Goal: Information Seeking & Learning: Check status

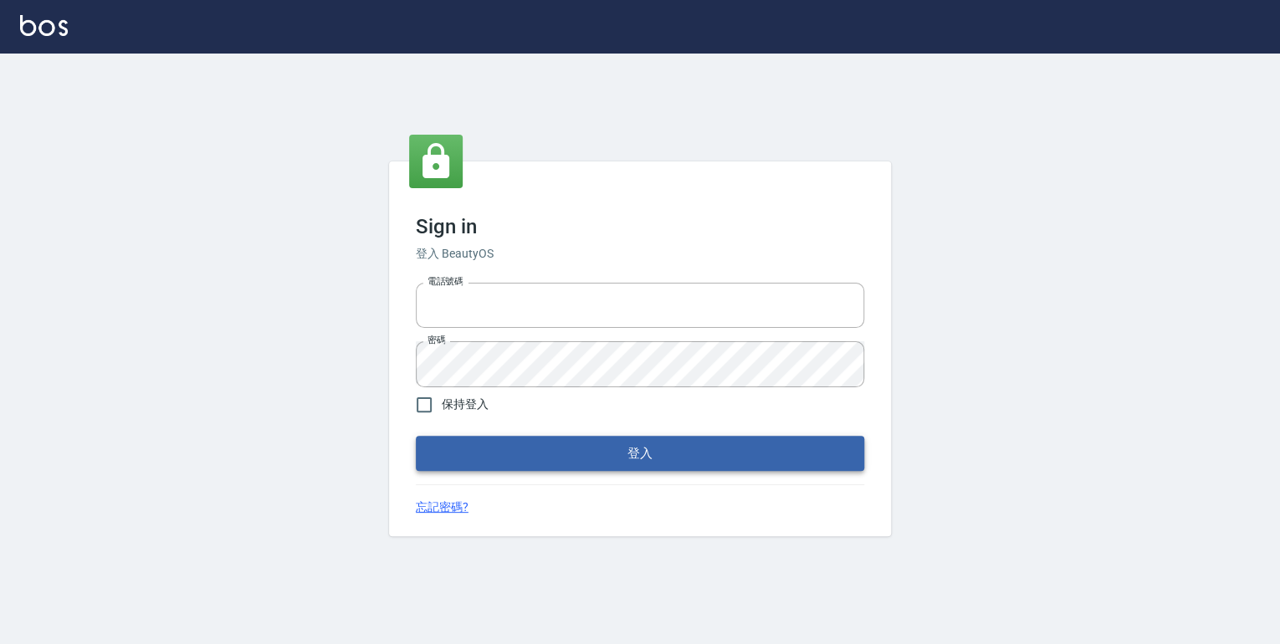
type input "0952331713"
click at [544, 460] on button "登入" at bounding box center [640, 453] width 448 height 35
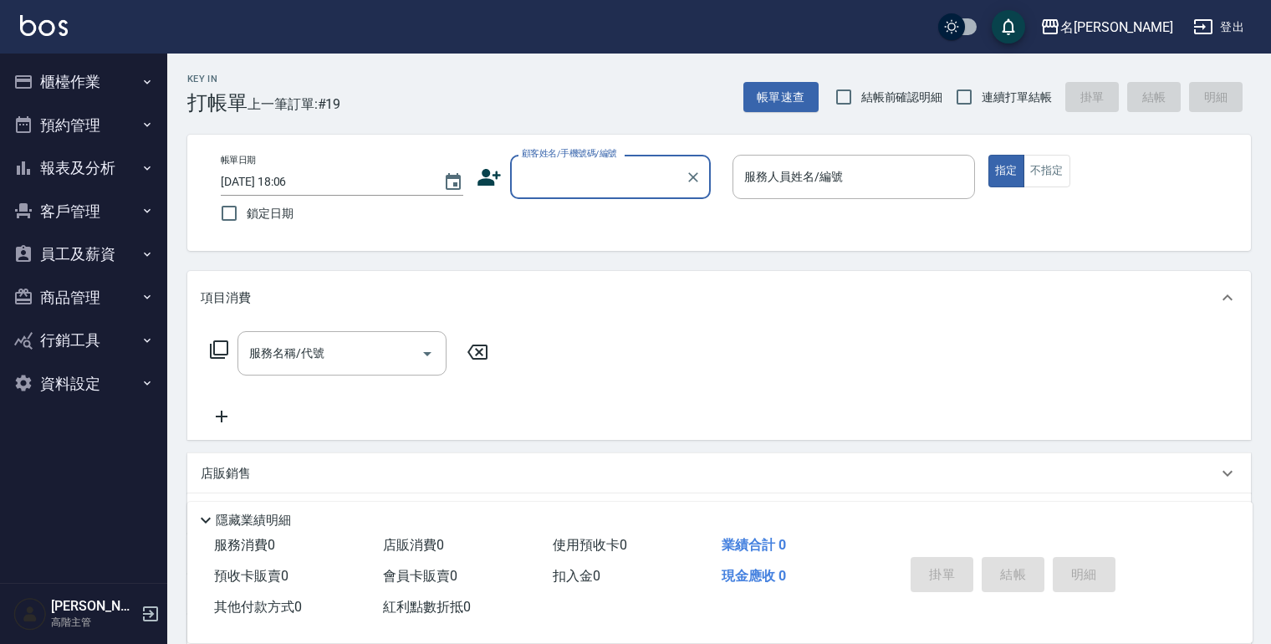
click at [145, 164] on icon "button" at bounding box center [147, 167] width 13 height 13
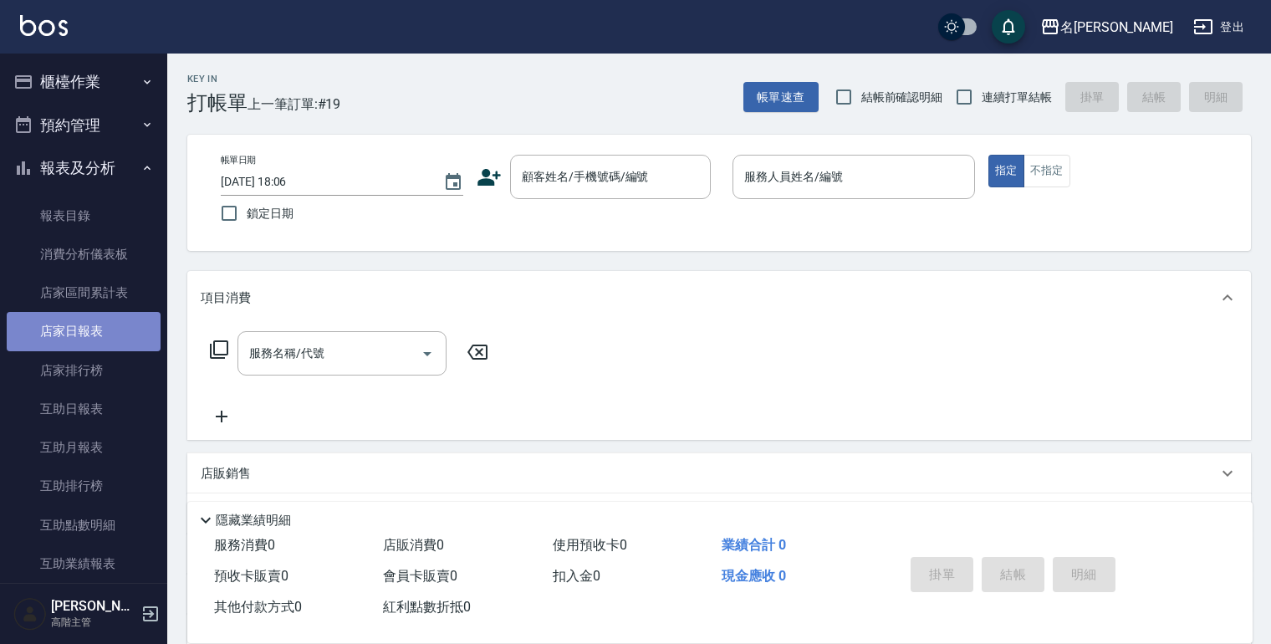
click at [96, 325] on link "店家日報表" at bounding box center [84, 331] width 154 height 38
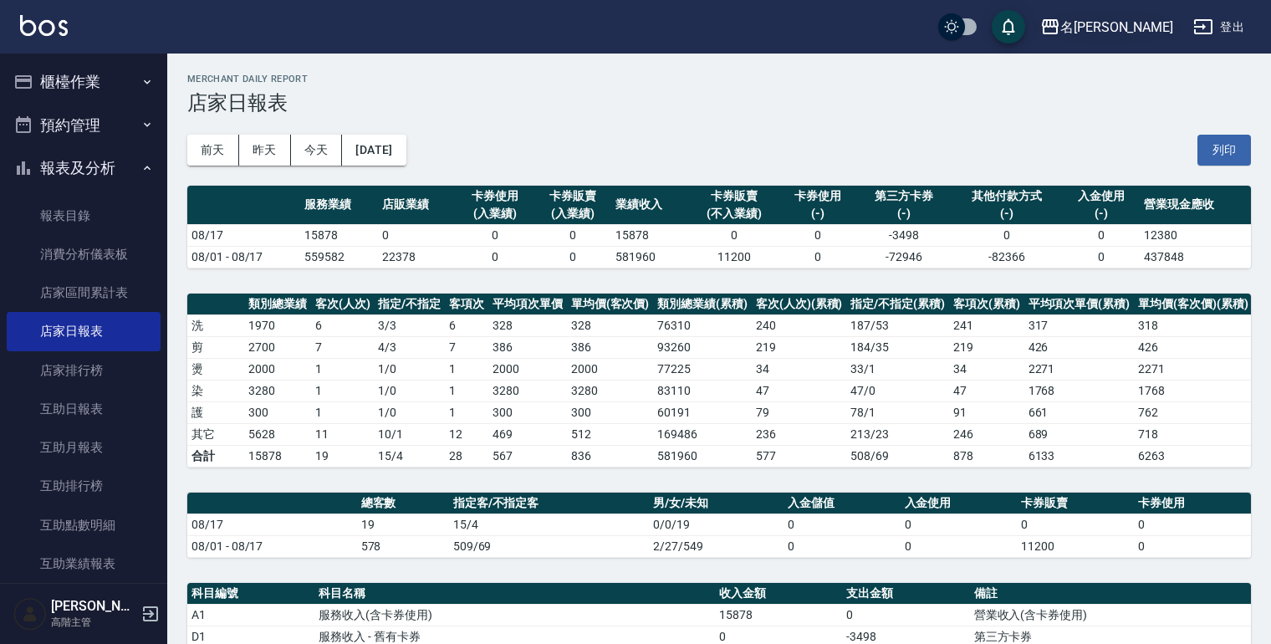
click at [1059, 24] on icon "button" at bounding box center [1050, 26] width 17 height 15
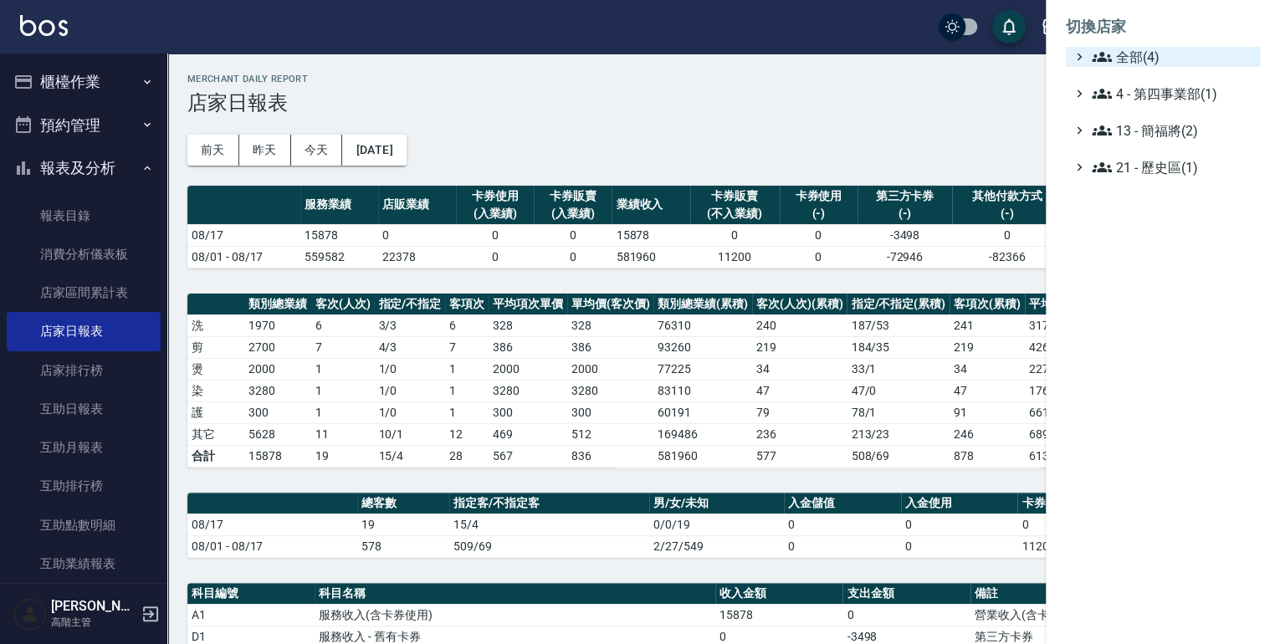
click at [1102, 54] on icon at bounding box center [1101, 57] width 20 height 10
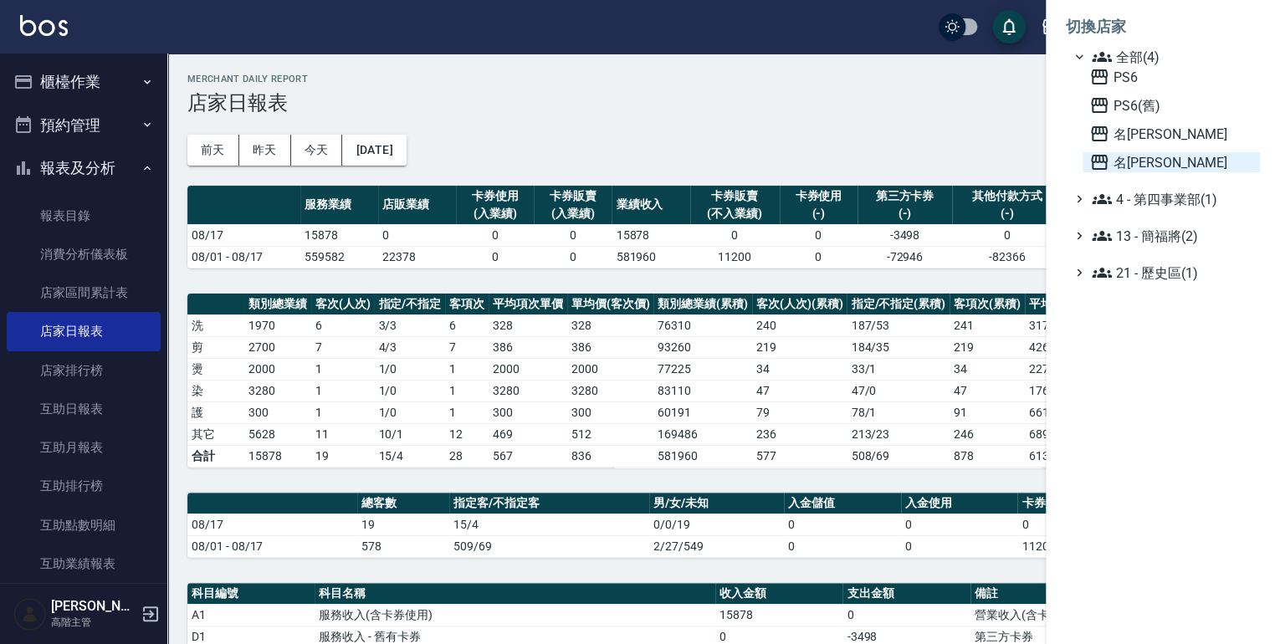
click at [1096, 157] on icon at bounding box center [1099, 162] width 17 height 15
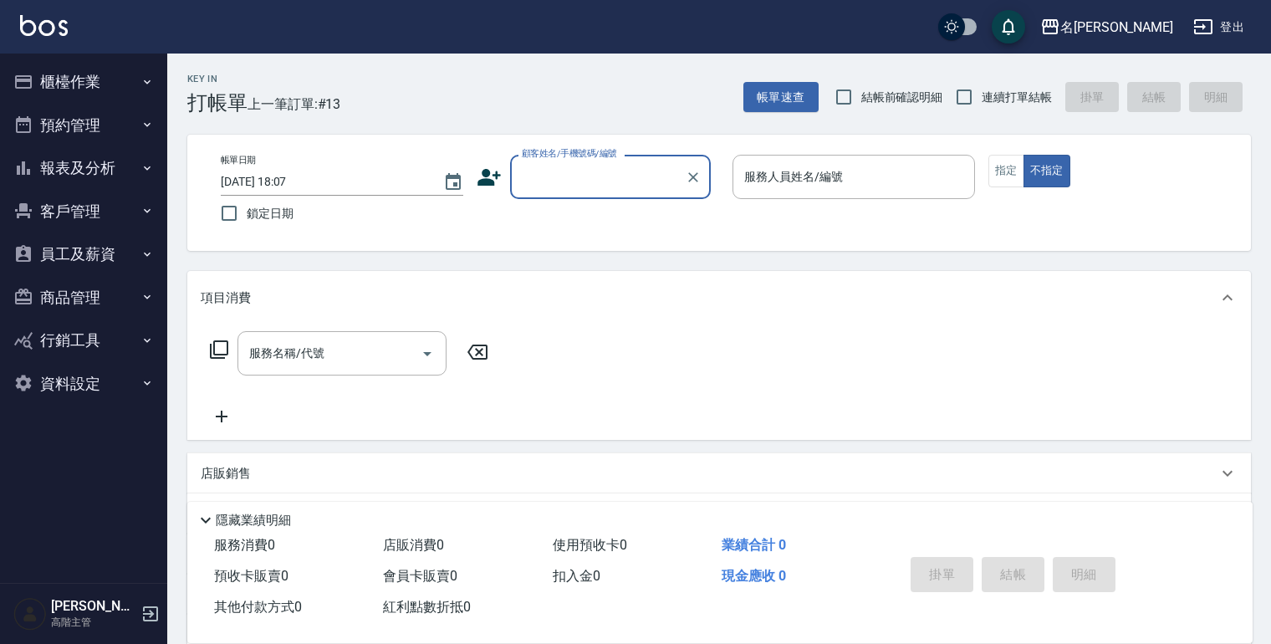
click at [143, 166] on icon "button" at bounding box center [147, 167] width 13 height 13
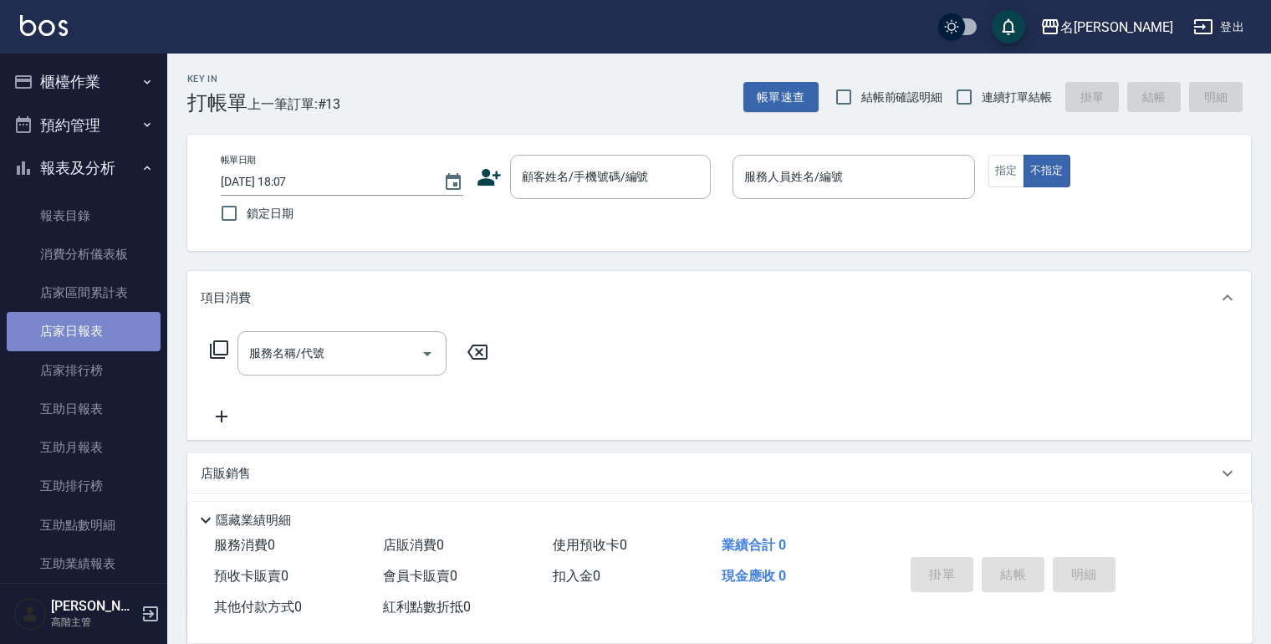
click at [86, 328] on link "店家日報表" at bounding box center [84, 331] width 154 height 38
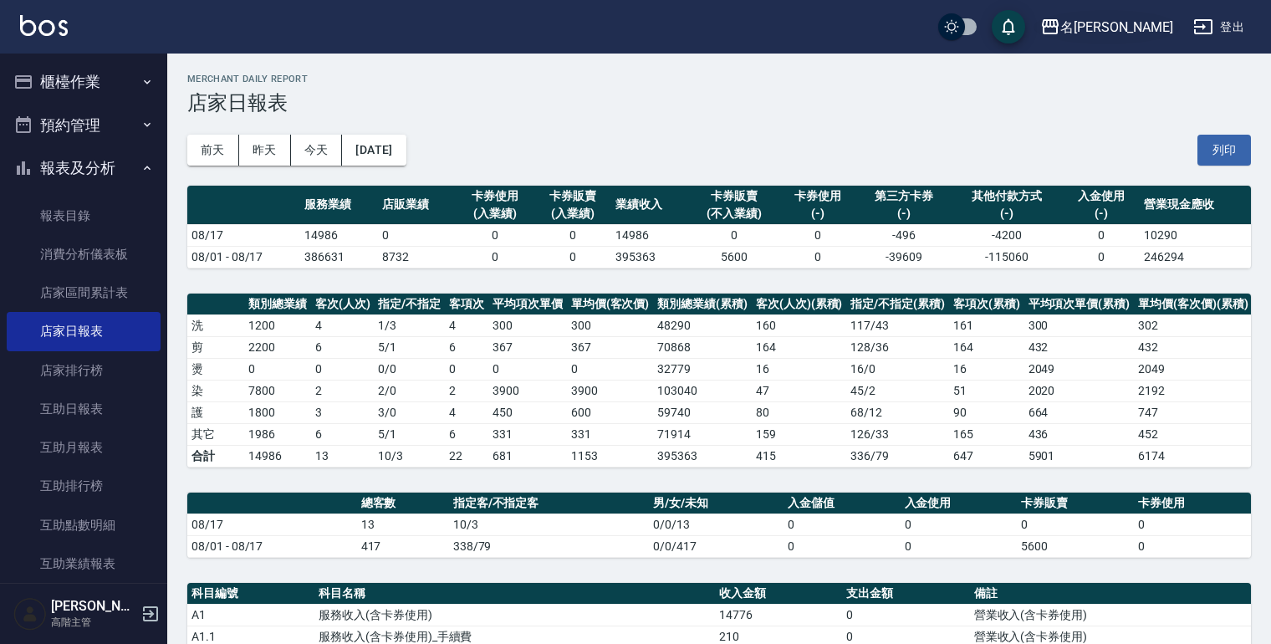
click at [1061, 22] on icon "button" at bounding box center [1050, 27] width 20 height 20
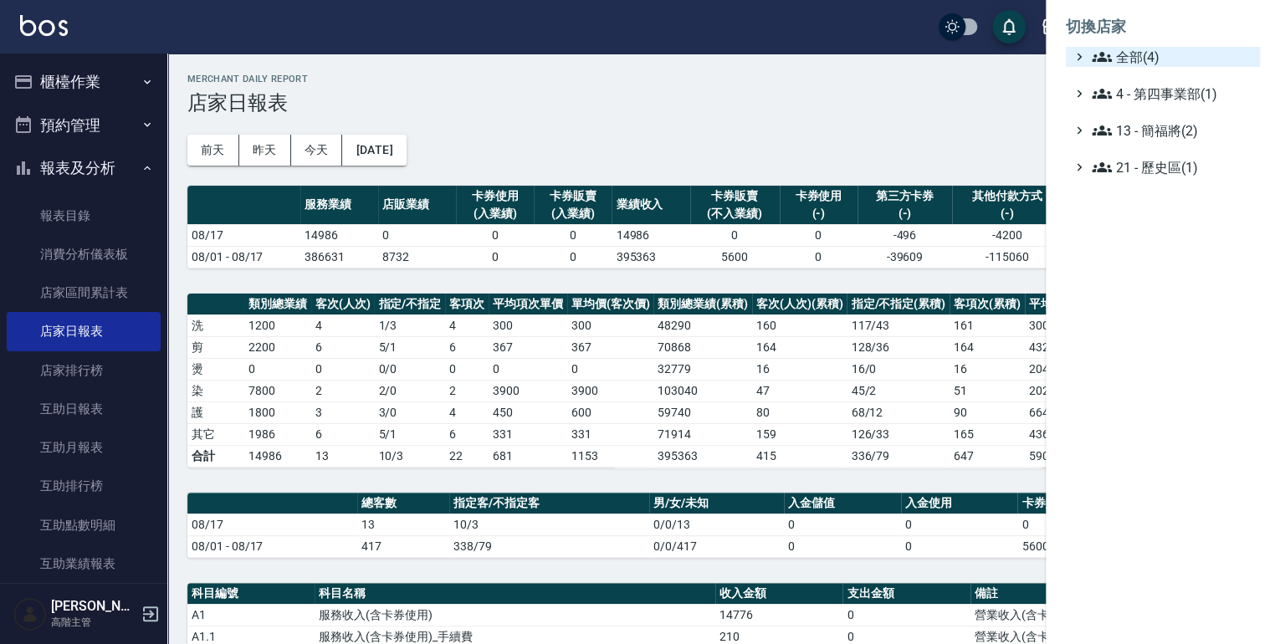
click at [1095, 57] on icon at bounding box center [1101, 57] width 20 height 20
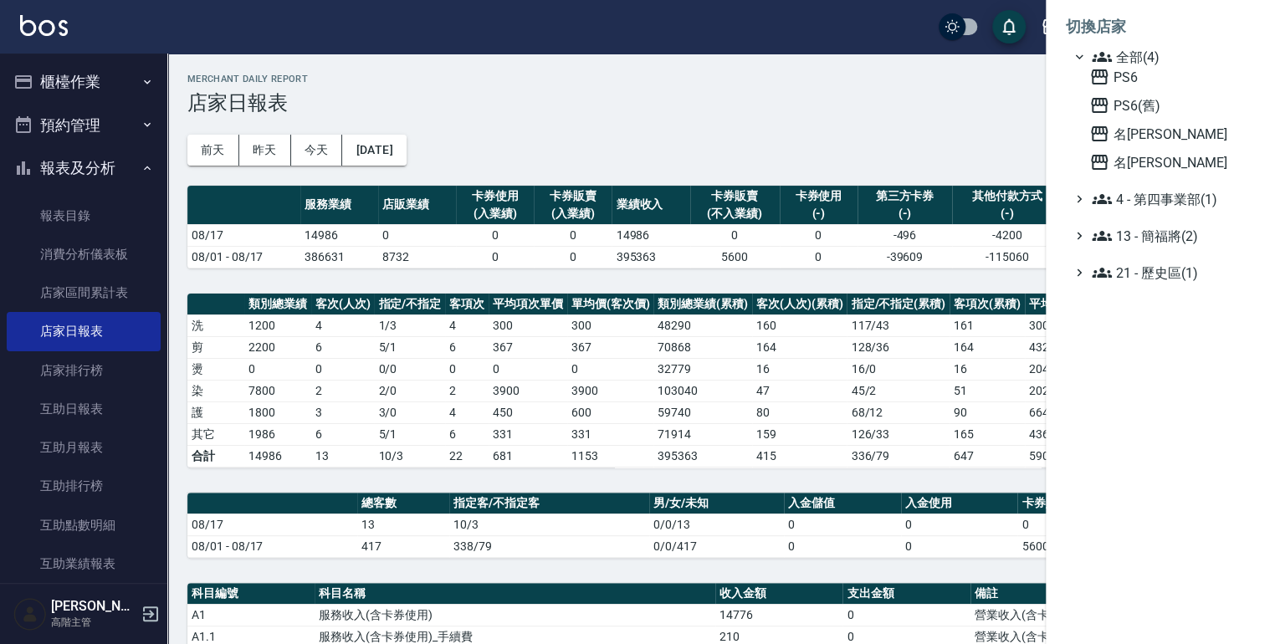
click at [1088, 64] on div "全部(4)" at bounding box center [1170, 57] width 165 height 20
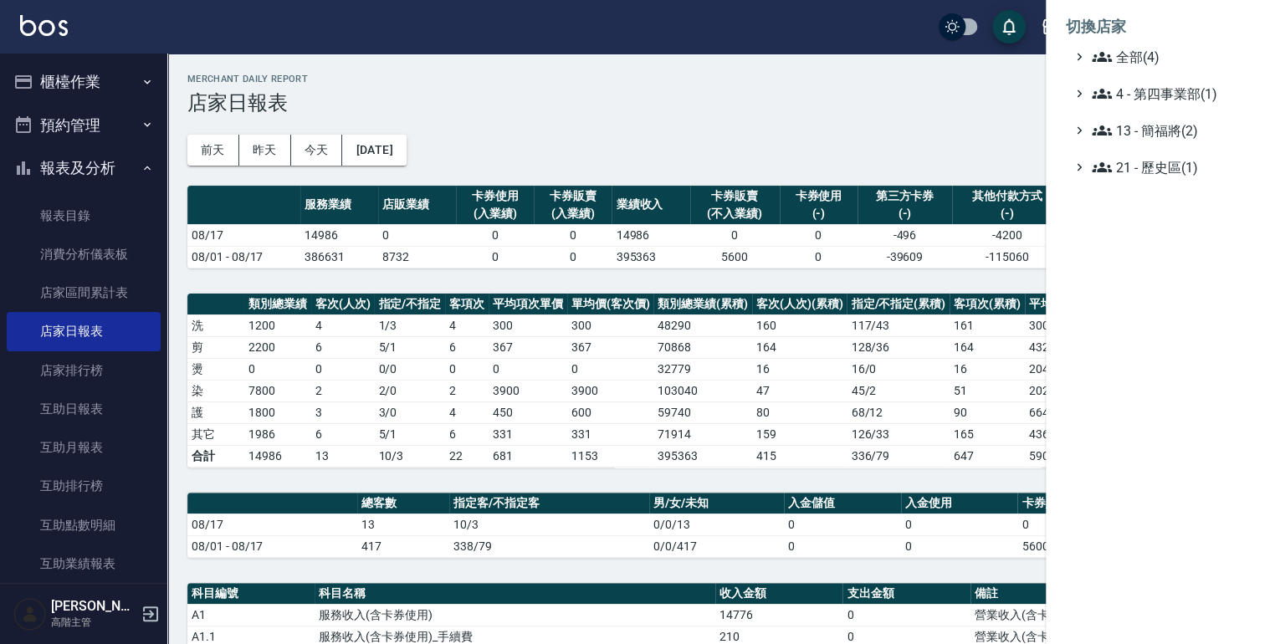
click at [1097, 55] on icon at bounding box center [1101, 57] width 20 height 20
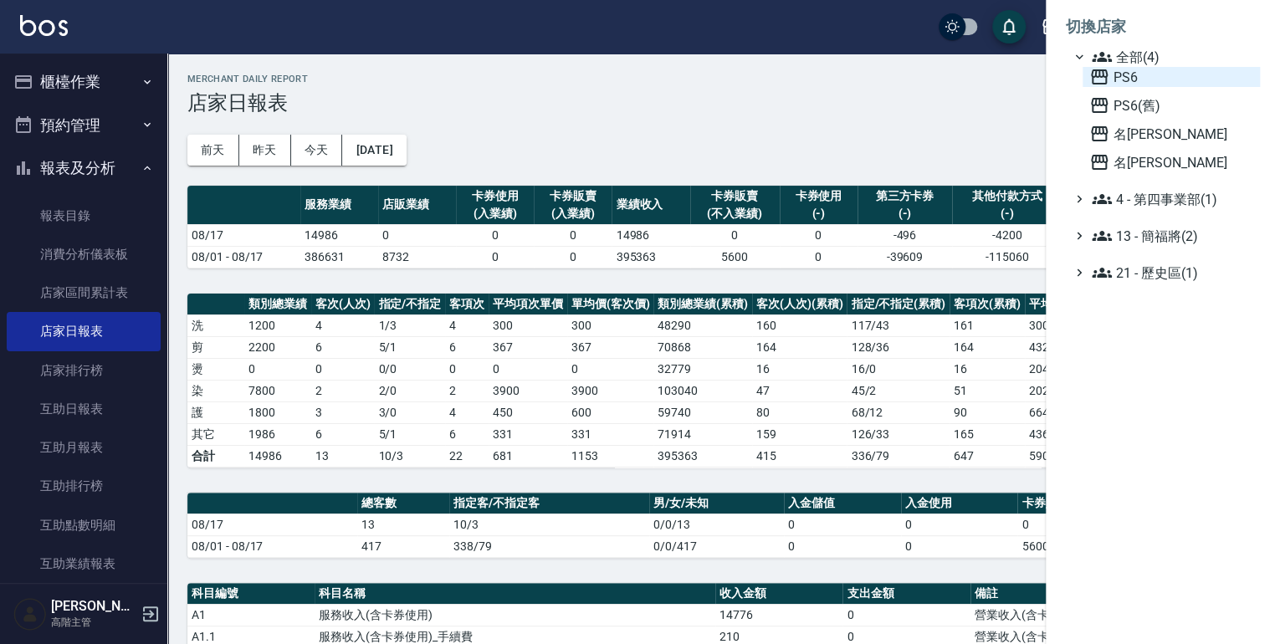
click at [1096, 73] on icon at bounding box center [1099, 77] width 20 height 20
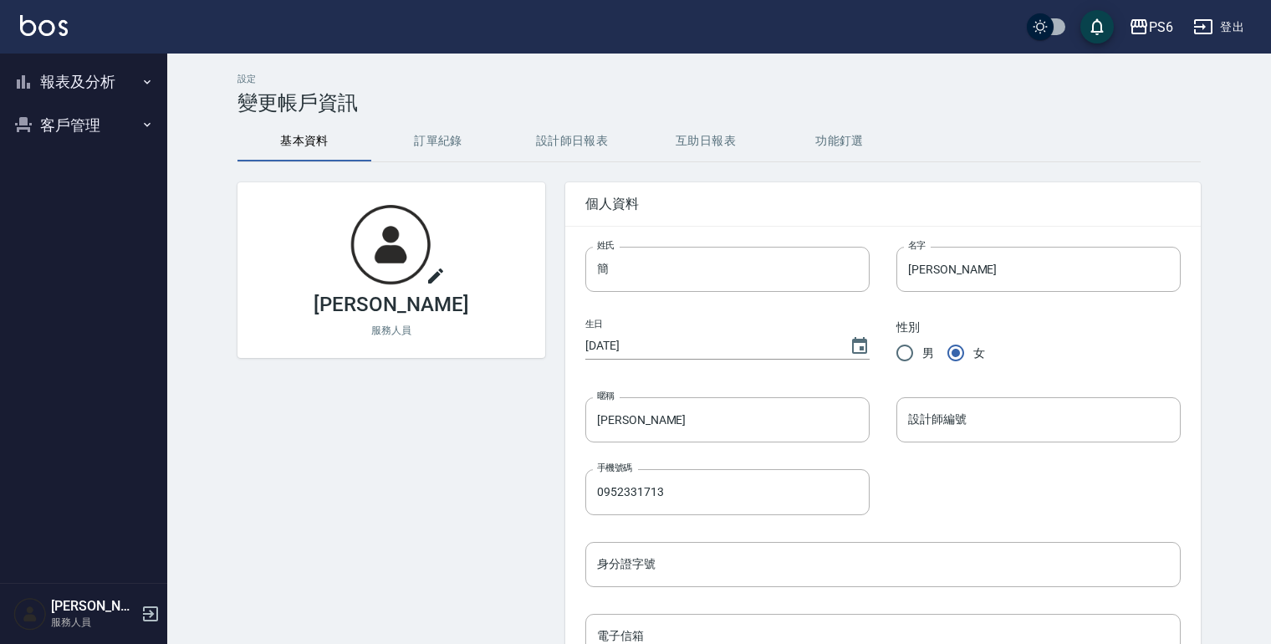
click at [149, 79] on icon "button" at bounding box center [147, 81] width 13 height 13
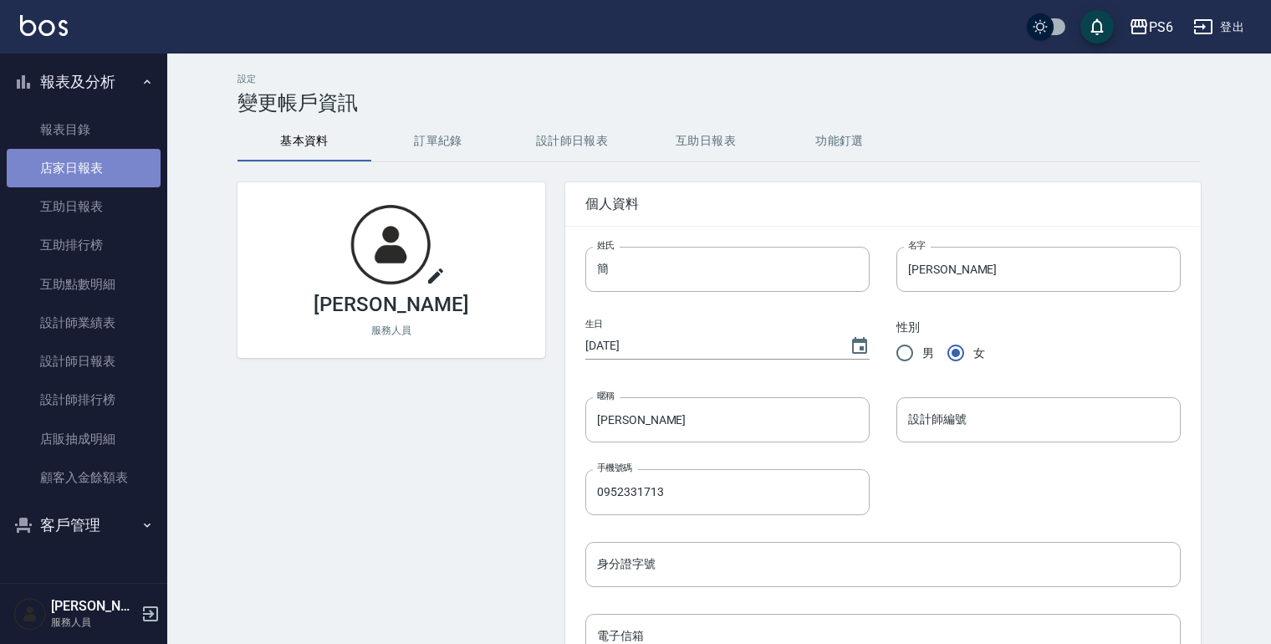
click at [86, 174] on link "店家日報表" at bounding box center [84, 168] width 154 height 38
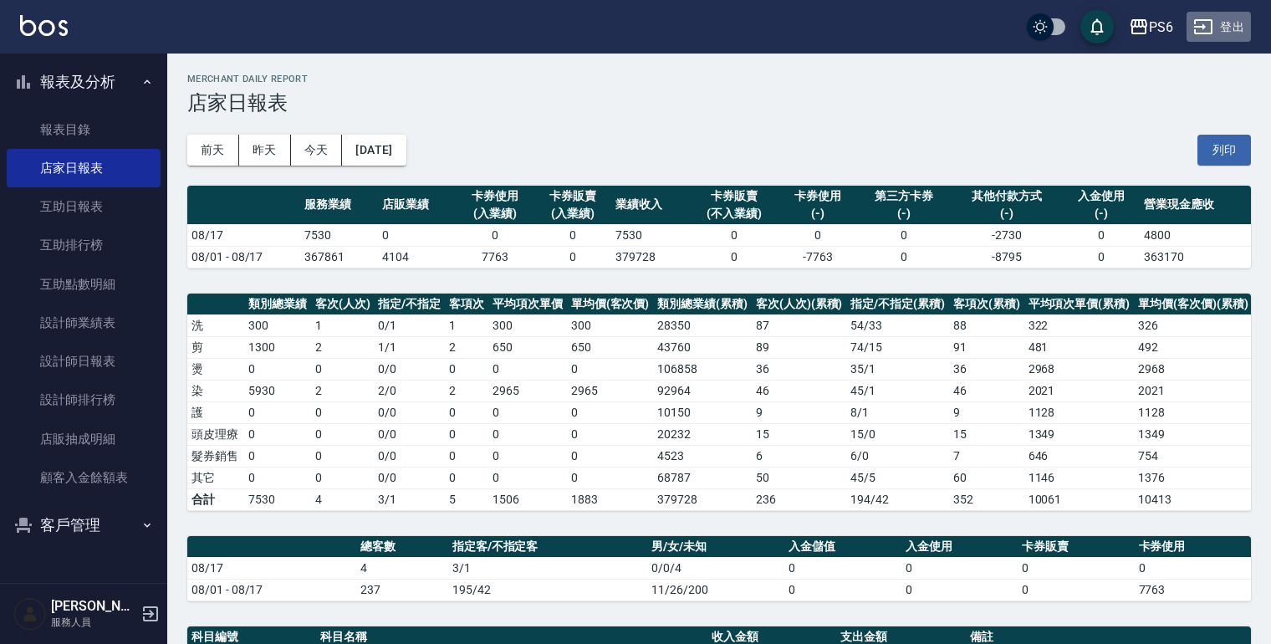
click at [1231, 20] on button "登出" at bounding box center [1219, 27] width 64 height 31
